Goal: Navigation & Orientation: Understand site structure

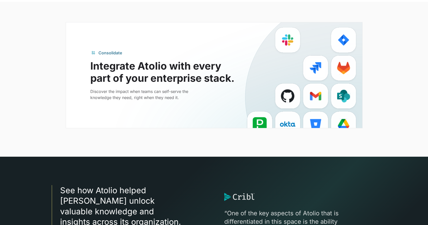
scroll to position [1251, 0]
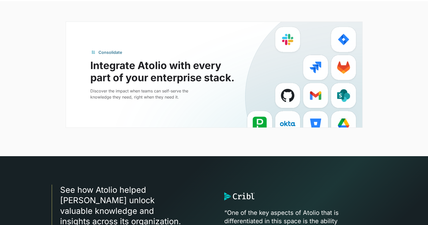
click at [235, 103] on div "Consolidate Integrate Atolio with every part of your enterprise stack. Discover…" at bounding box center [214, 74] width 296 height 105
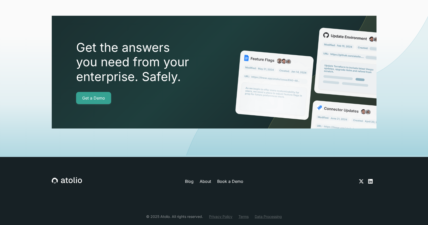
scroll to position [1794, 0]
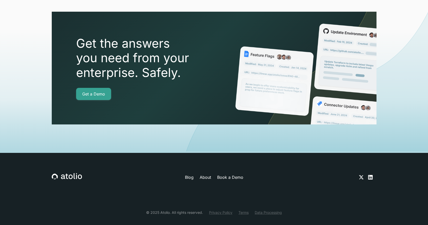
click at [274, 210] on link "Data Processing" at bounding box center [268, 212] width 27 height 5
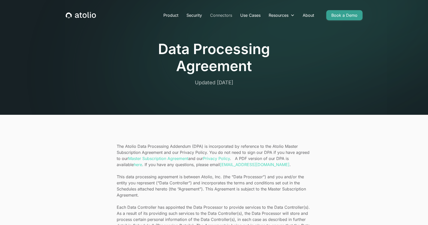
click at [230, 15] on link "Connectors" at bounding box center [221, 15] width 30 height 10
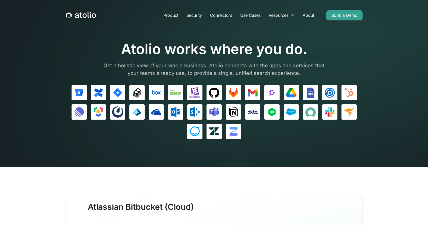
click at [247, 73] on p "Get a holistic view of your whole business. Atolio connects with the apps and s…" at bounding box center [214, 69] width 228 height 15
click at [308, 16] on link "About" at bounding box center [309, 15] width 20 height 10
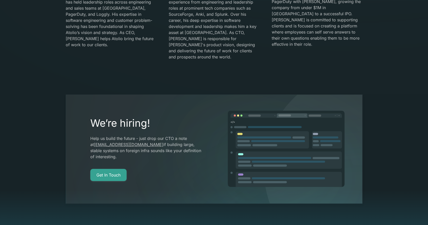
scroll to position [916, 0]
click at [109, 168] on link "Get In Touch" at bounding box center [108, 174] width 36 height 12
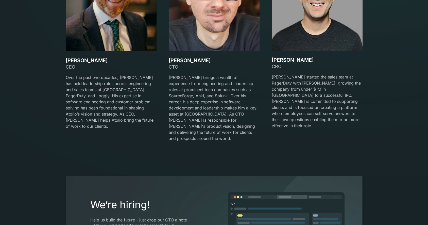
scroll to position [828, 0]
